Goal: Task Accomplishment & Management: Use online tool/utility

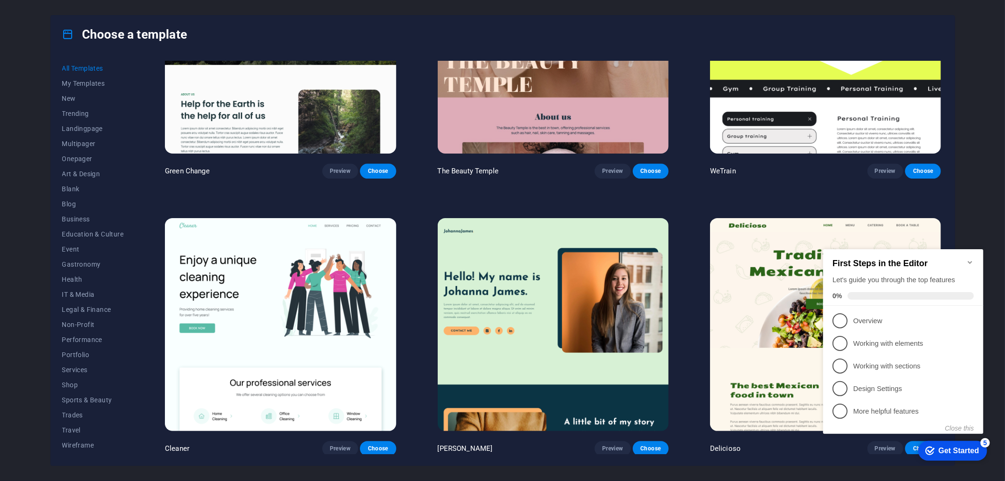
scroll to position [2042, 0]
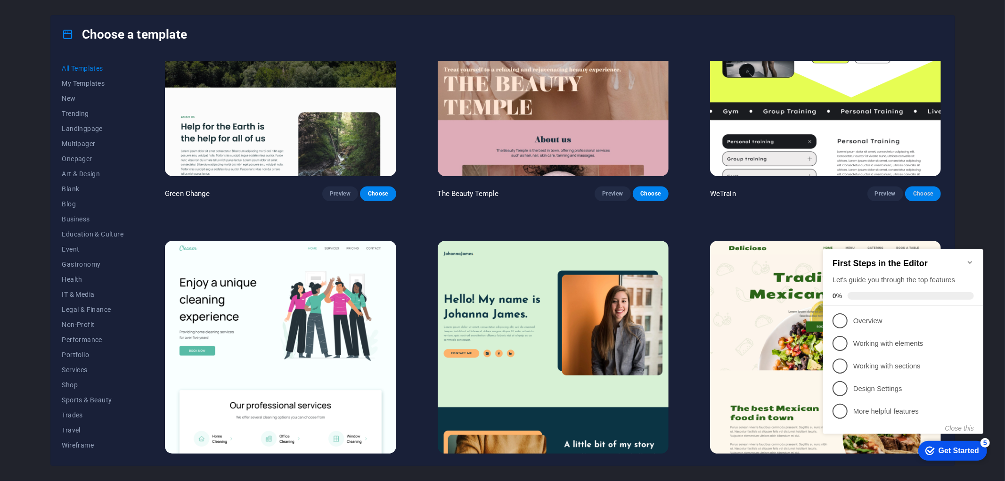
click at [919, 190] on span "Choose" at bounding box center [923, 194] width 21 height 8
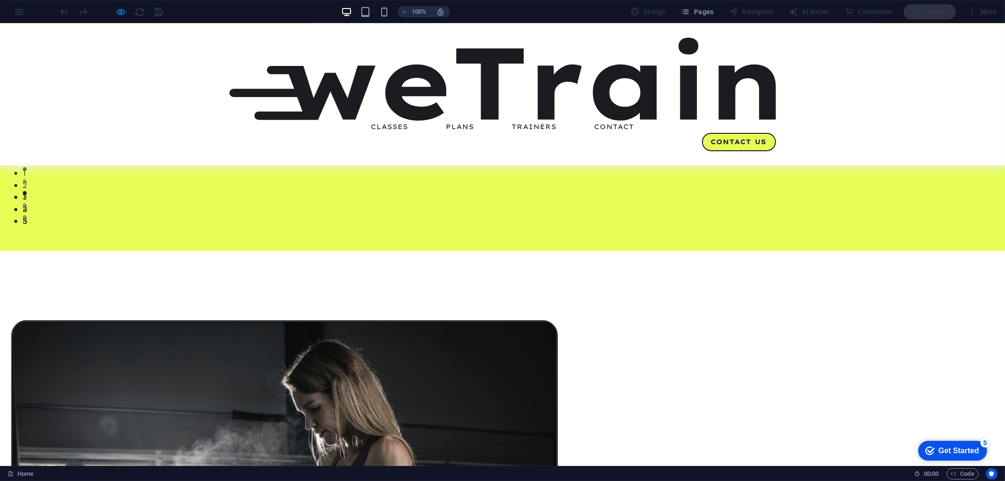
scroll to position [262, 0]
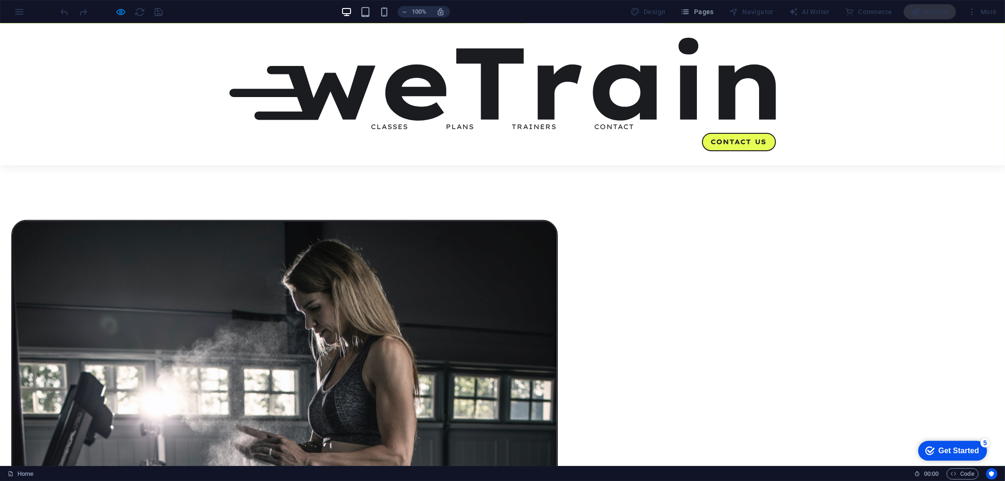
scroll to position [366, 0]
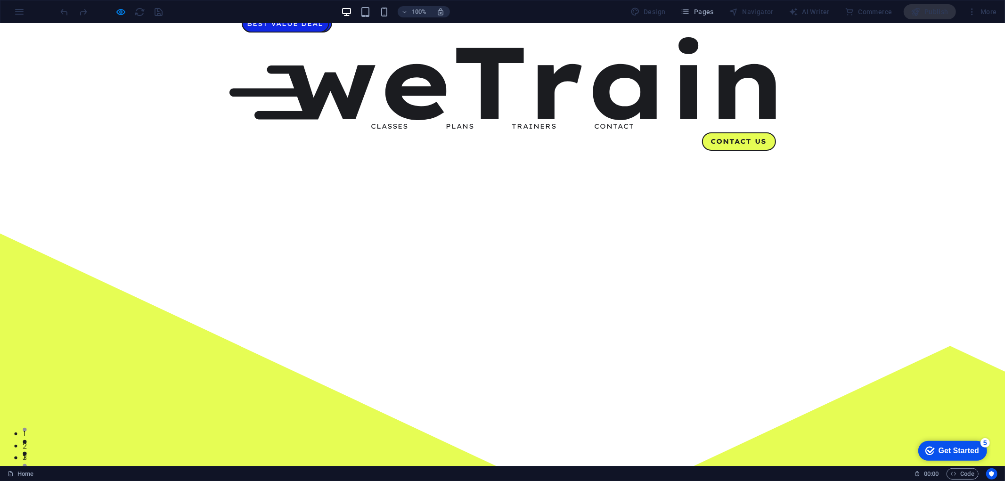
scroll to position [0, 0]
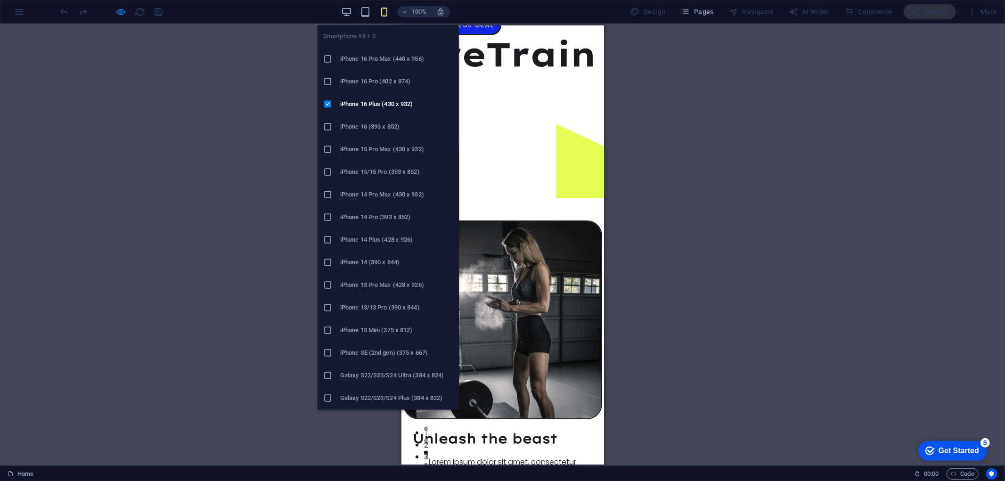
click at [359, 36] on ul "Smartphone Alt + 3 iPhone 16 Pro Max (440 x 956) iPhone 16 Pro (402 x 874) iPho…" at bounding box center [388, 398] width 141 height 746
click at [385, 308] on h6 "Huawei Mate 50 Pro (412 x 932)" at bounding box center [396, 308] width 113 height 11
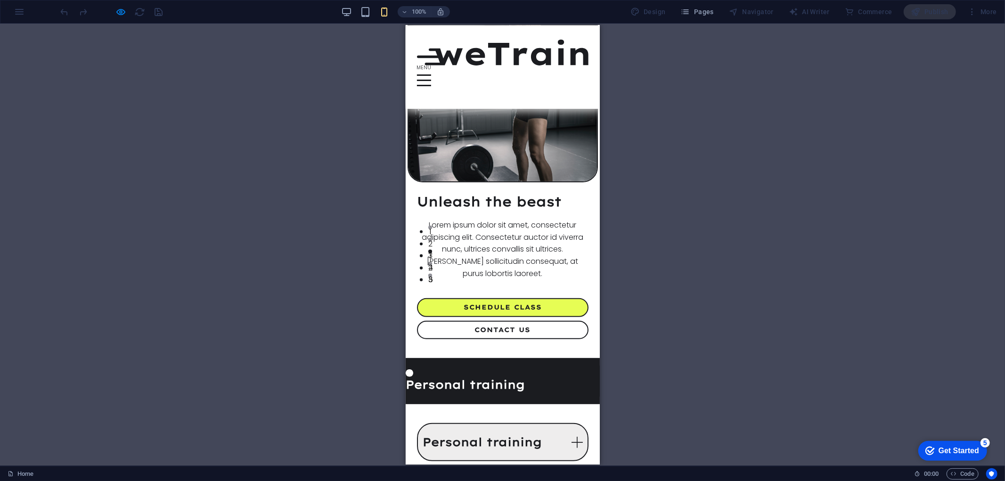
scroll to position [262, 0]
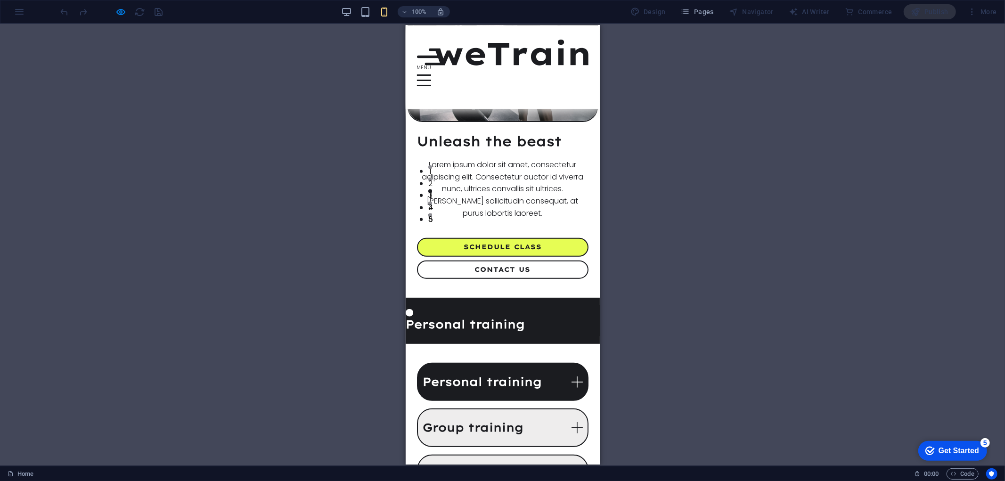
click at [495, 355] on link "Personal training" at bounding box center [503, 374] width 172 height 39
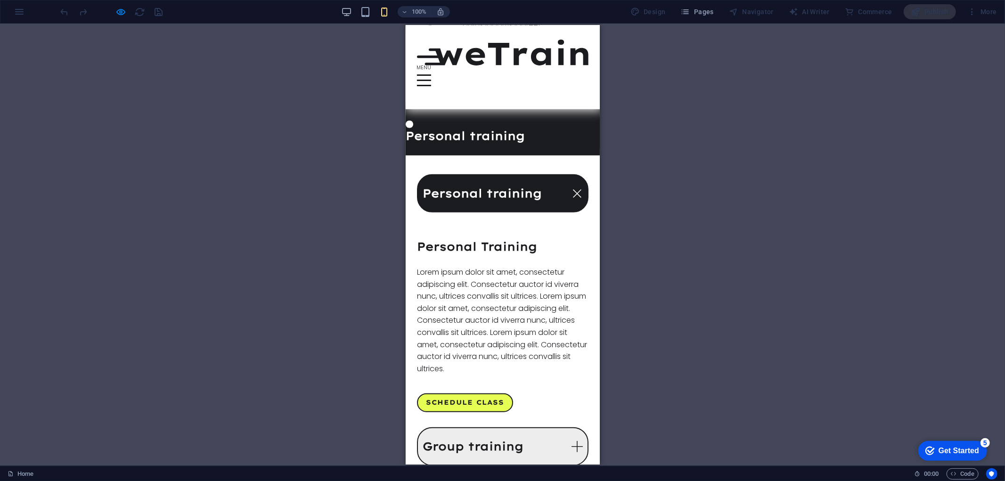
scroll to position [471, 0]
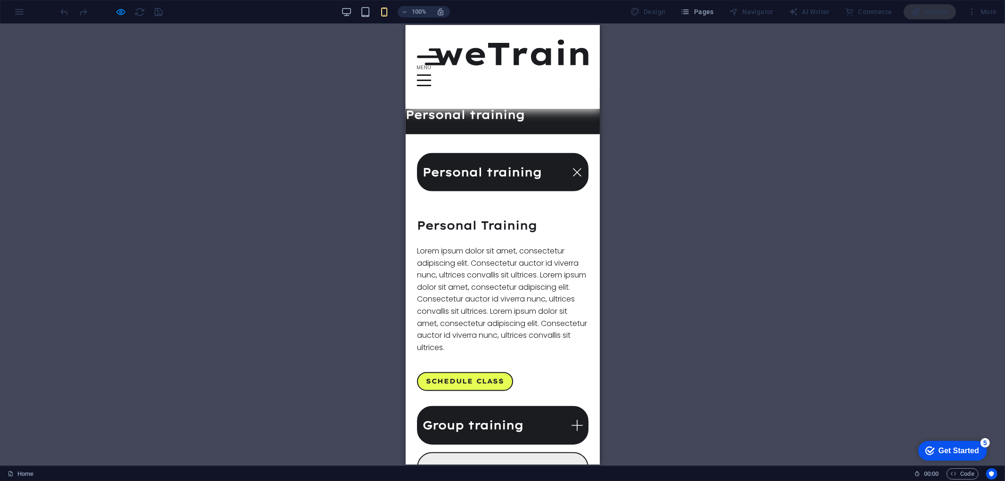
click at [487, 398] on link "Group training" at bounding box center [503, 417] width 172 height 39
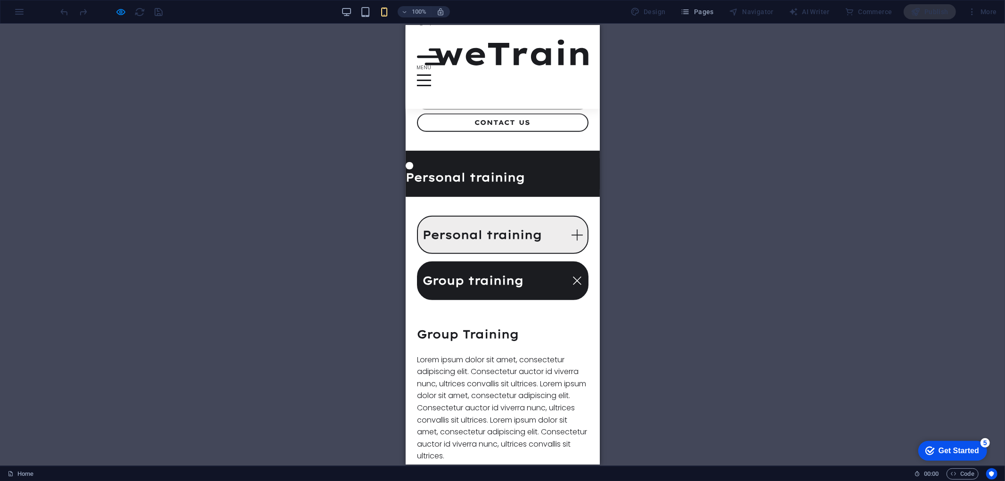
scroll to position [312, 0]
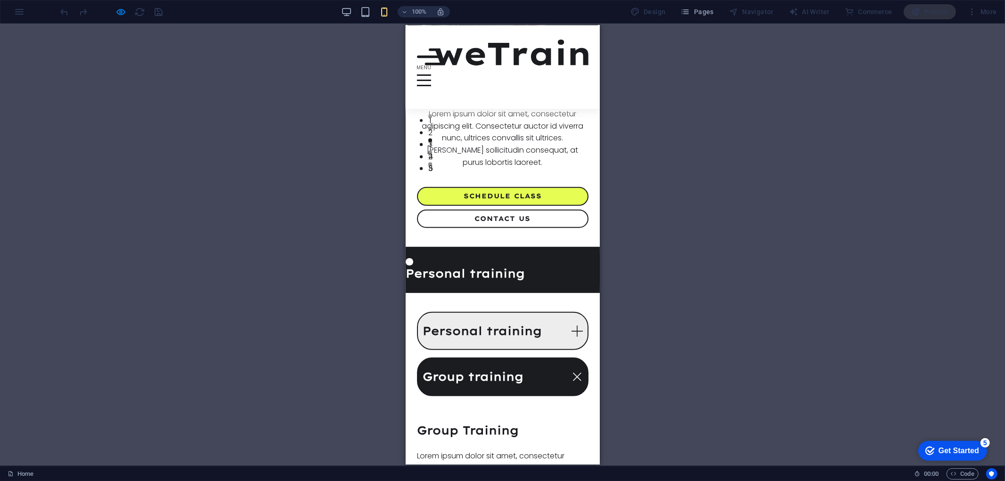
click at [485, 350] on link "Group training" at bounding box center [503, 369] width 172 height 39
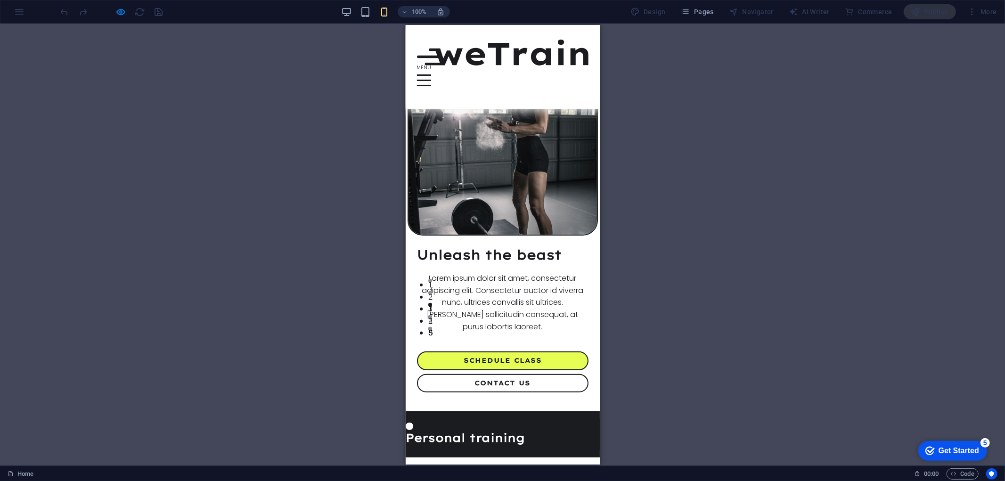
scroll to position [208, 0]
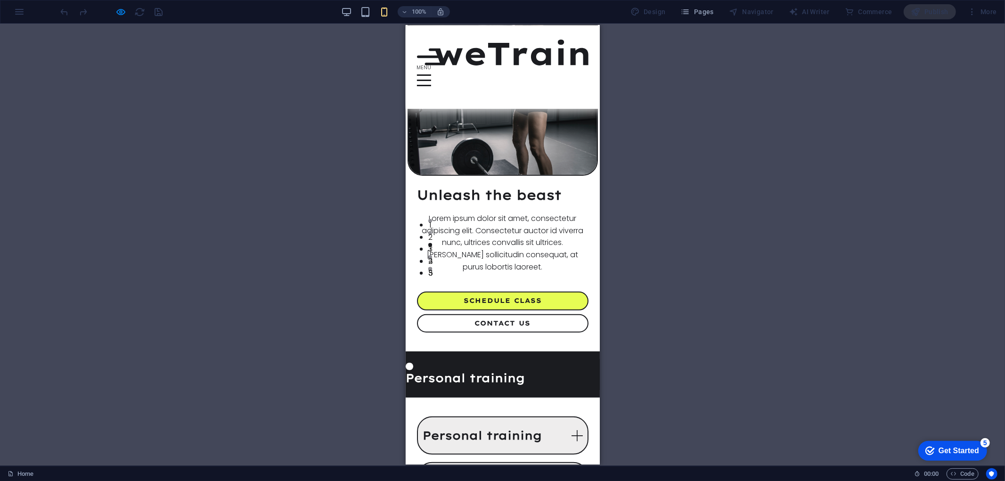
click at [964, 447] on div "Get Started" at bounding box center [958, 450] width 41 height 8
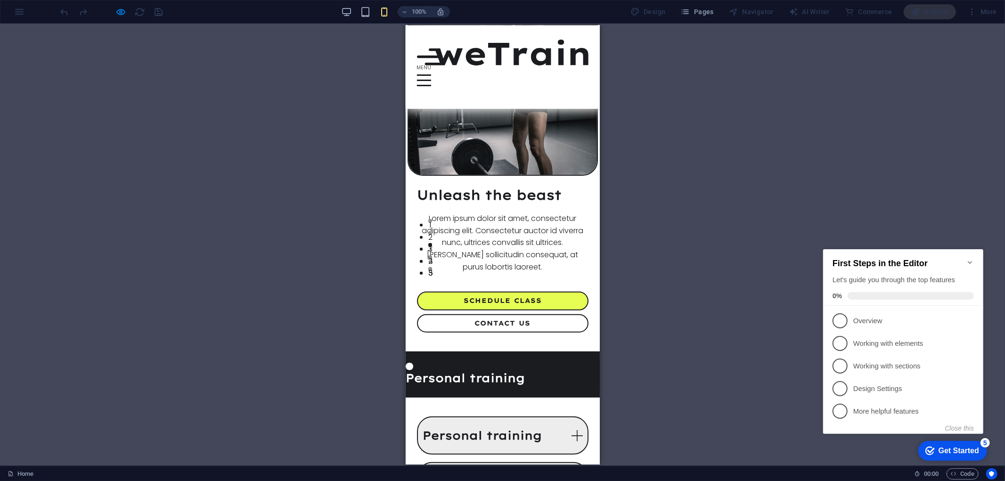
click at [750, 333] on div "Drag here to replace the existing content. Press “Ctrl” if you want to create a…" at bounding box center [502, 245] width 1005 height 442
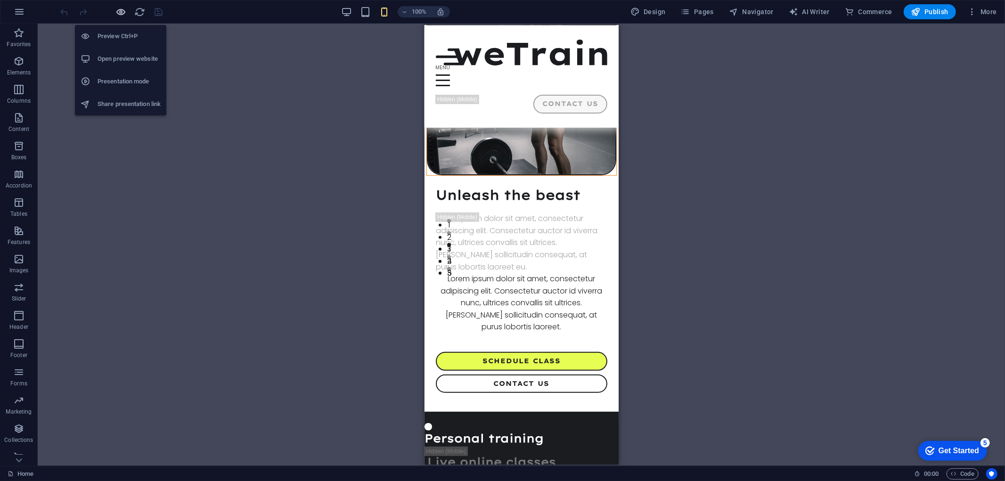
scroll to position [268, 0]
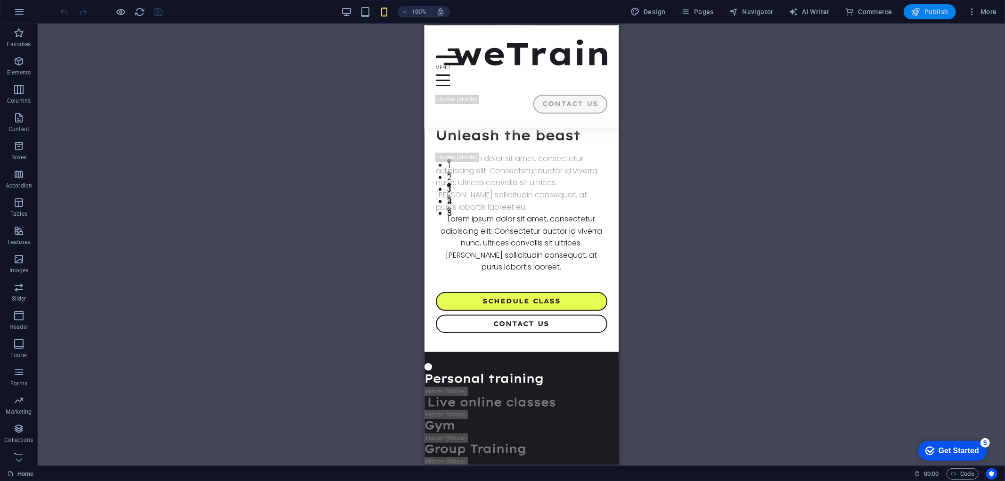
click at [944, 12] on span "Publish" at bounding box center [929, 11] width 37 height 9
